Goal: Book appointment/travel/reservation

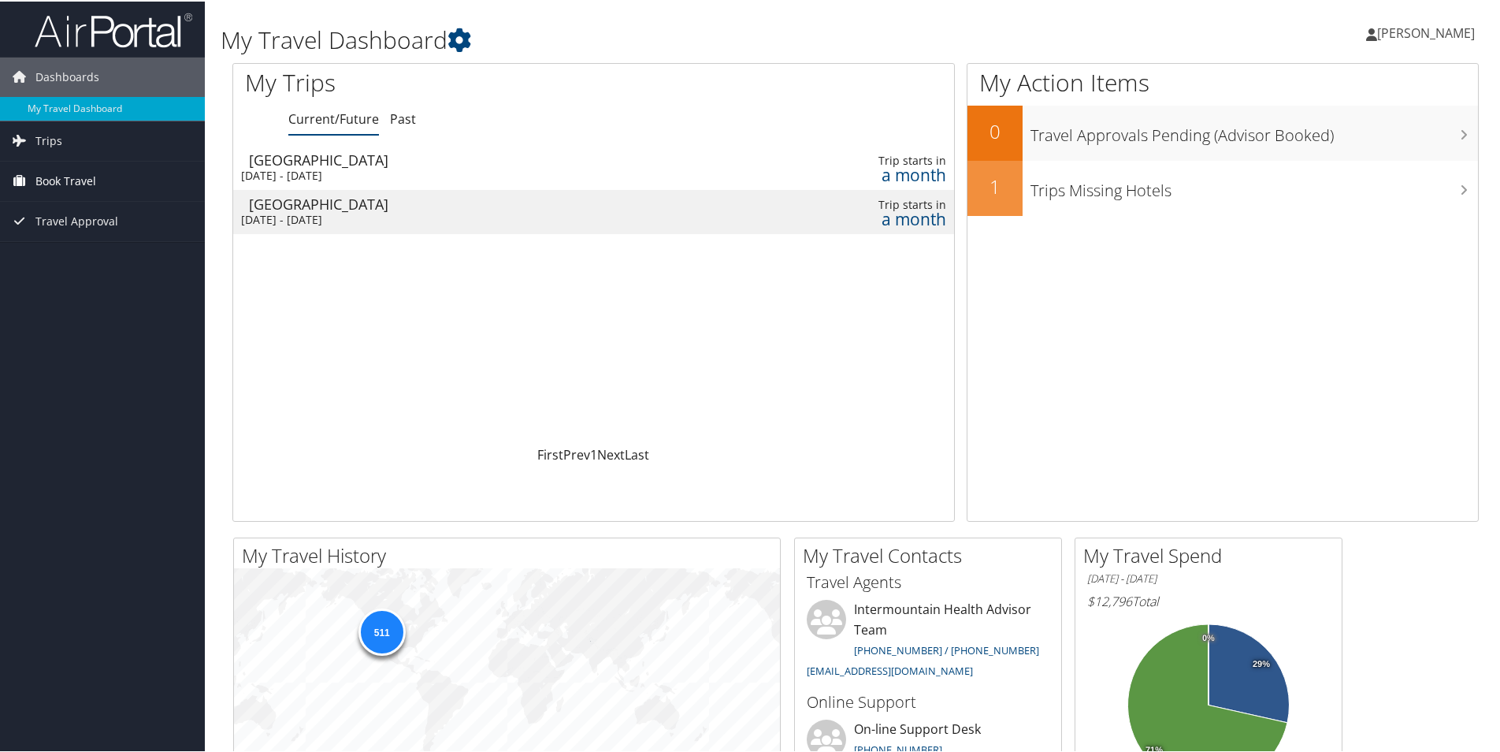
click at [44, 176] on span "Book Travel" at bounding box center [65, 179] width 61 height 39
click at [47, 257] on link "Book/Manage Online Trips" at bounding box center [102, 259] width 205 height 24
